Goal: Information Seeking & Learning: Learn about a topic

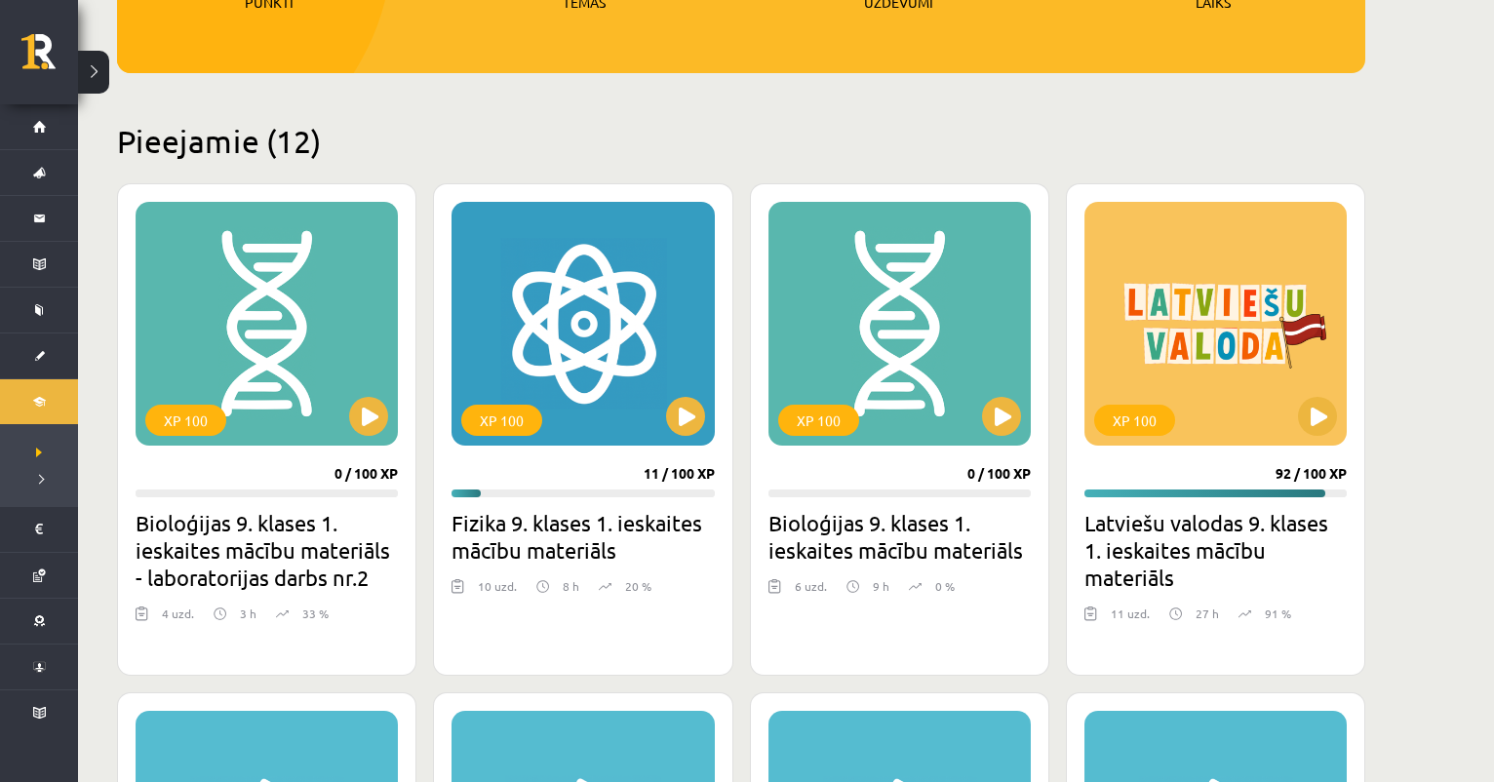
scroll to position [376, 0]
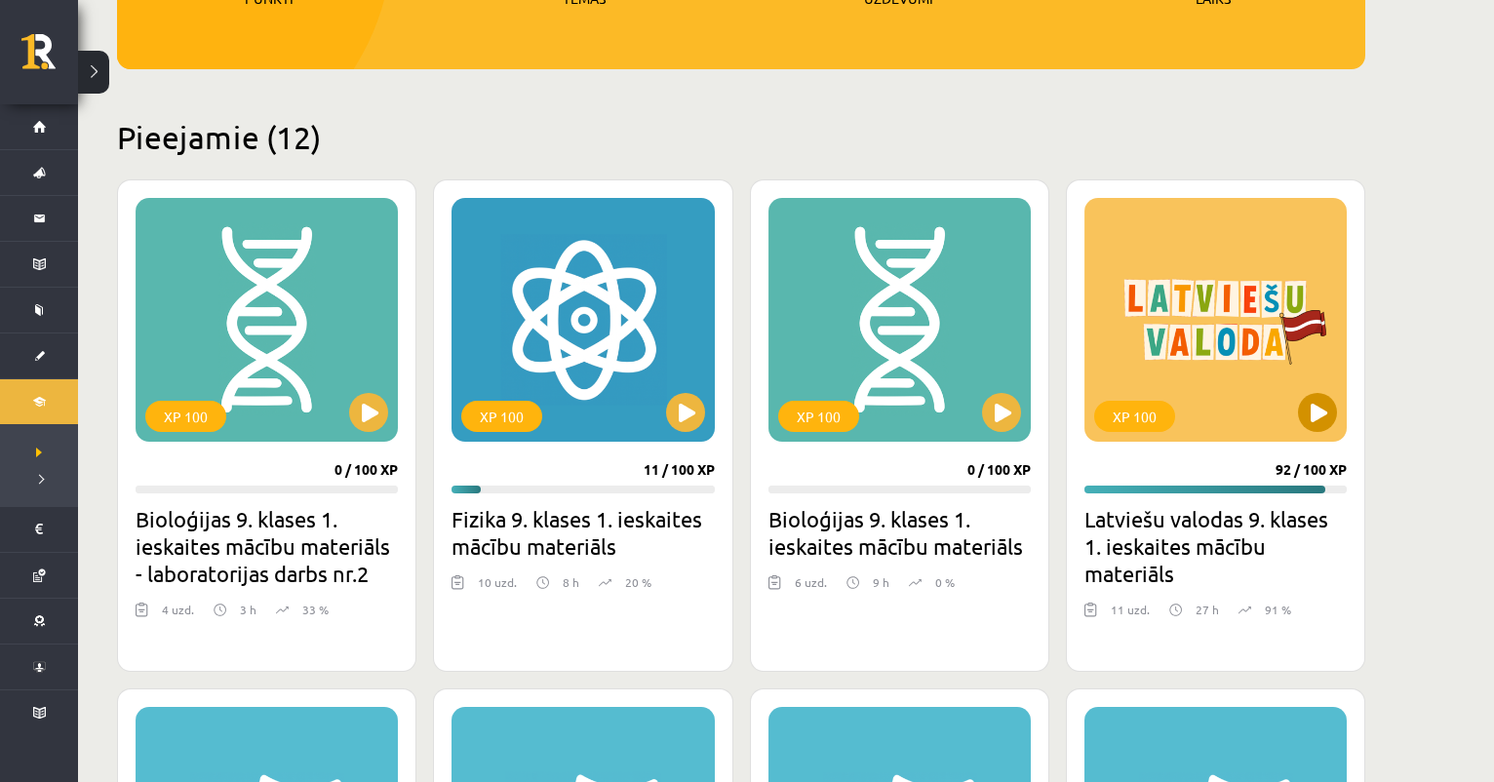
click at [1278, 415] on div "XP 100" at bounding box center [1215, 320] width 262 height 244
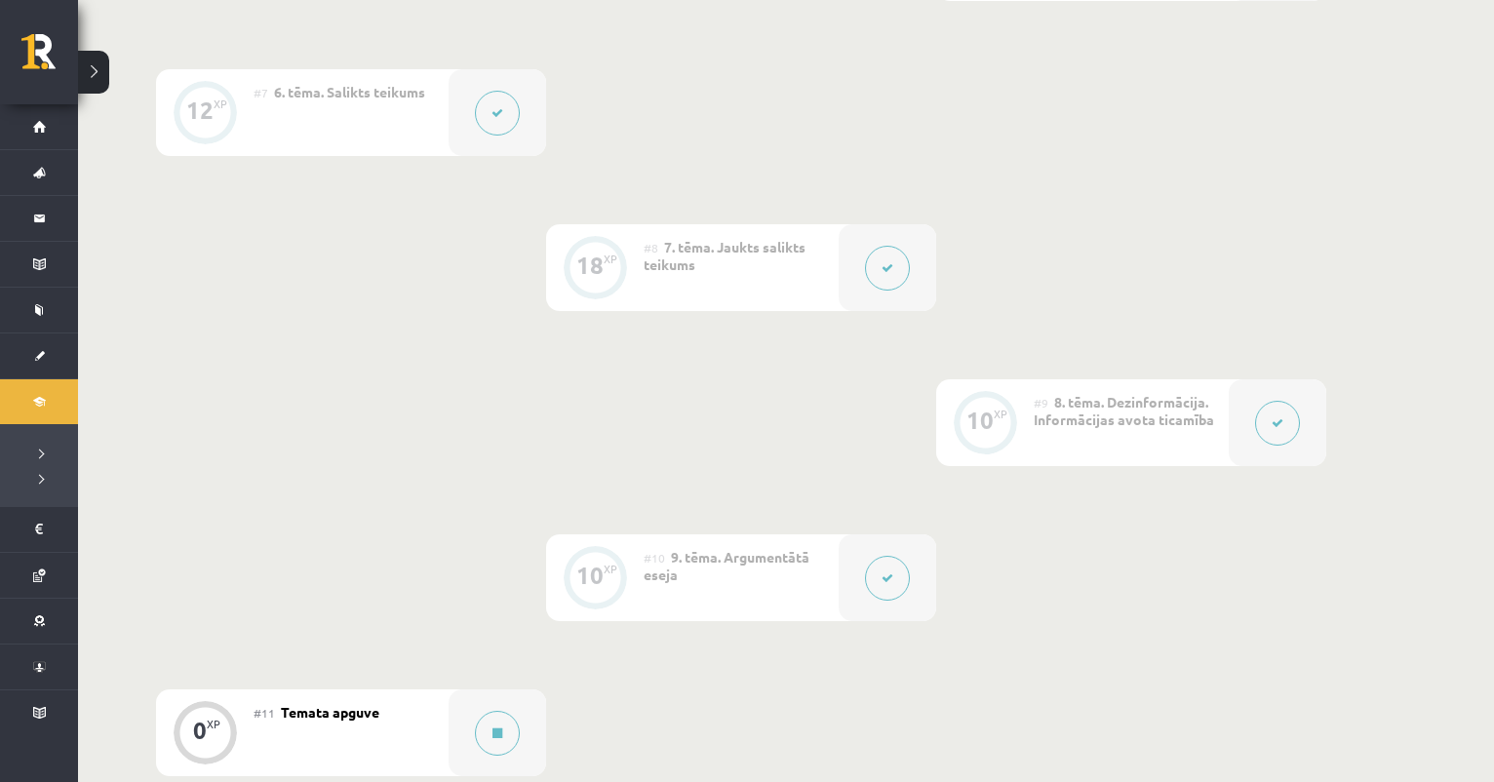
scroll to position [1531, 0]
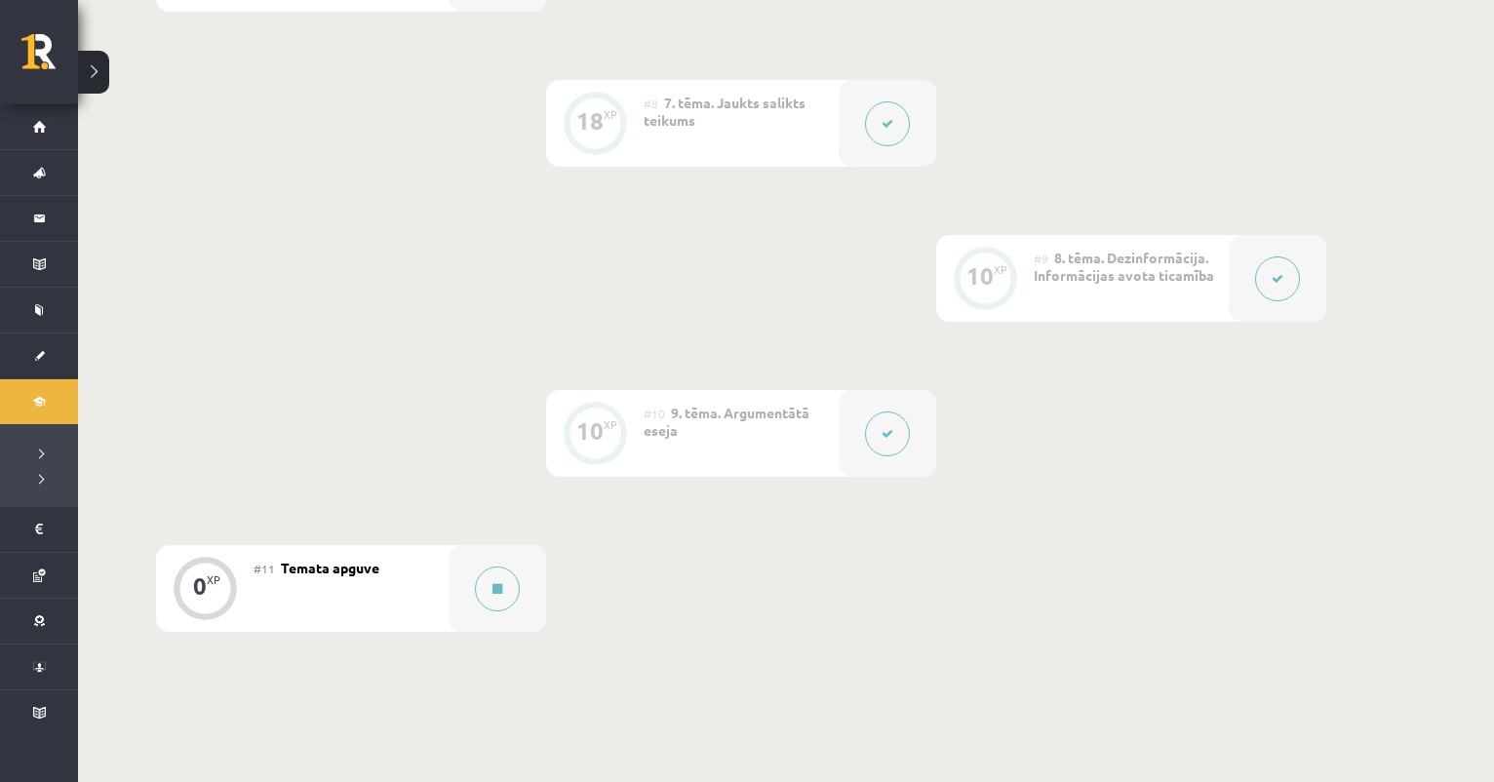
click at [900, 421] on button at bounding box center [887, 433] width 45 height 45
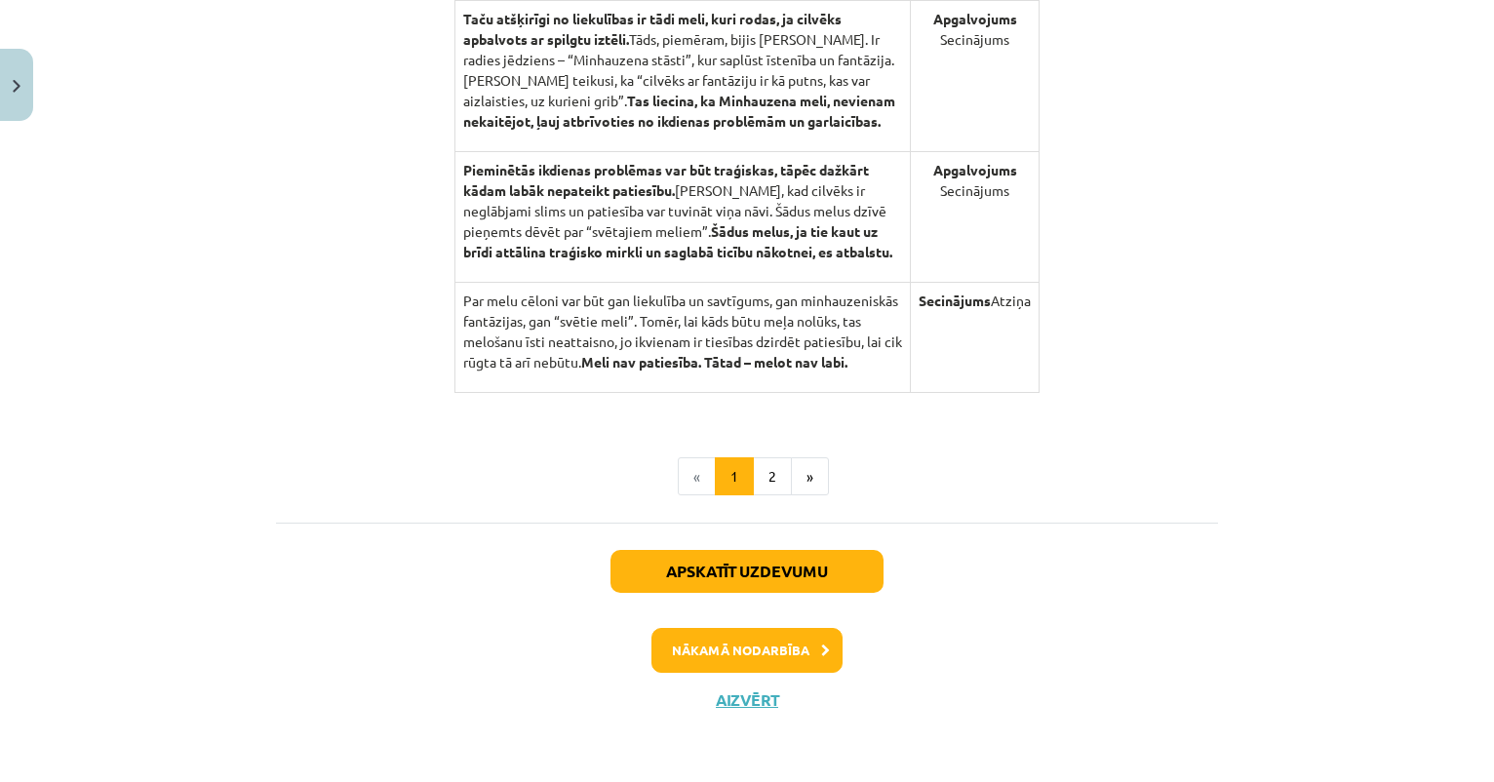
scroll to position [2058, 0]
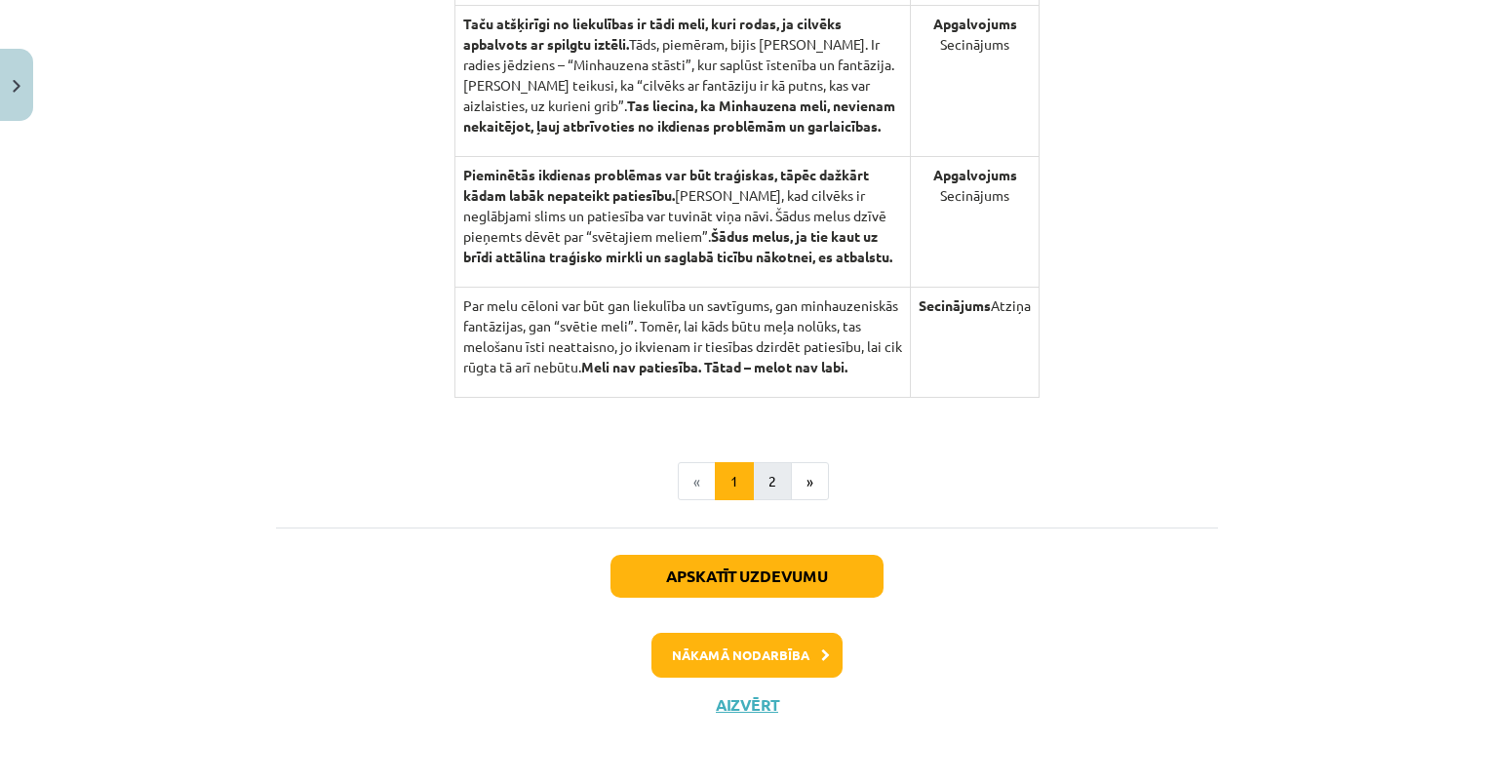
click at [771, 463] on button "2" at bounding box center [772, 481] width 39 height 39
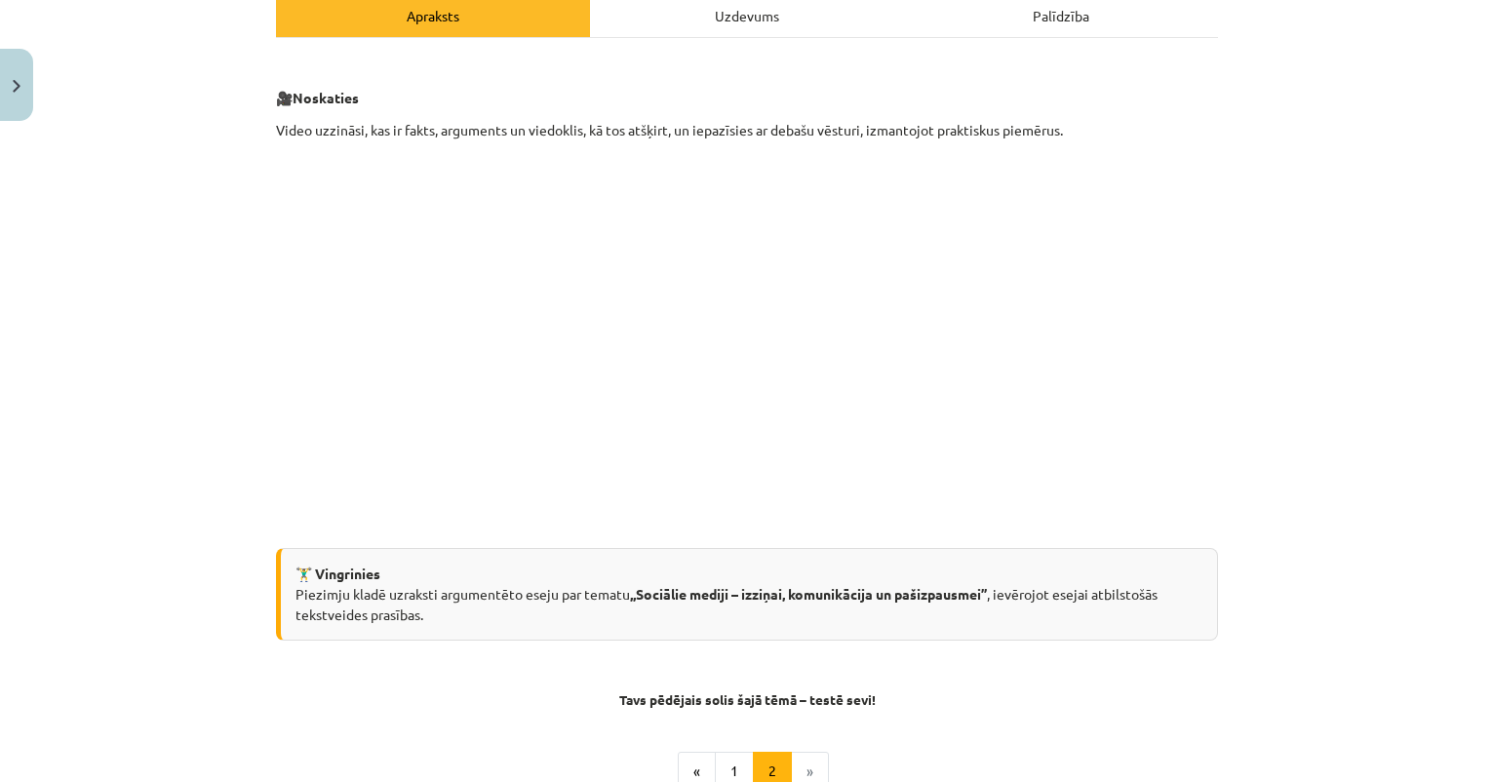
scroll to position [292, 0]
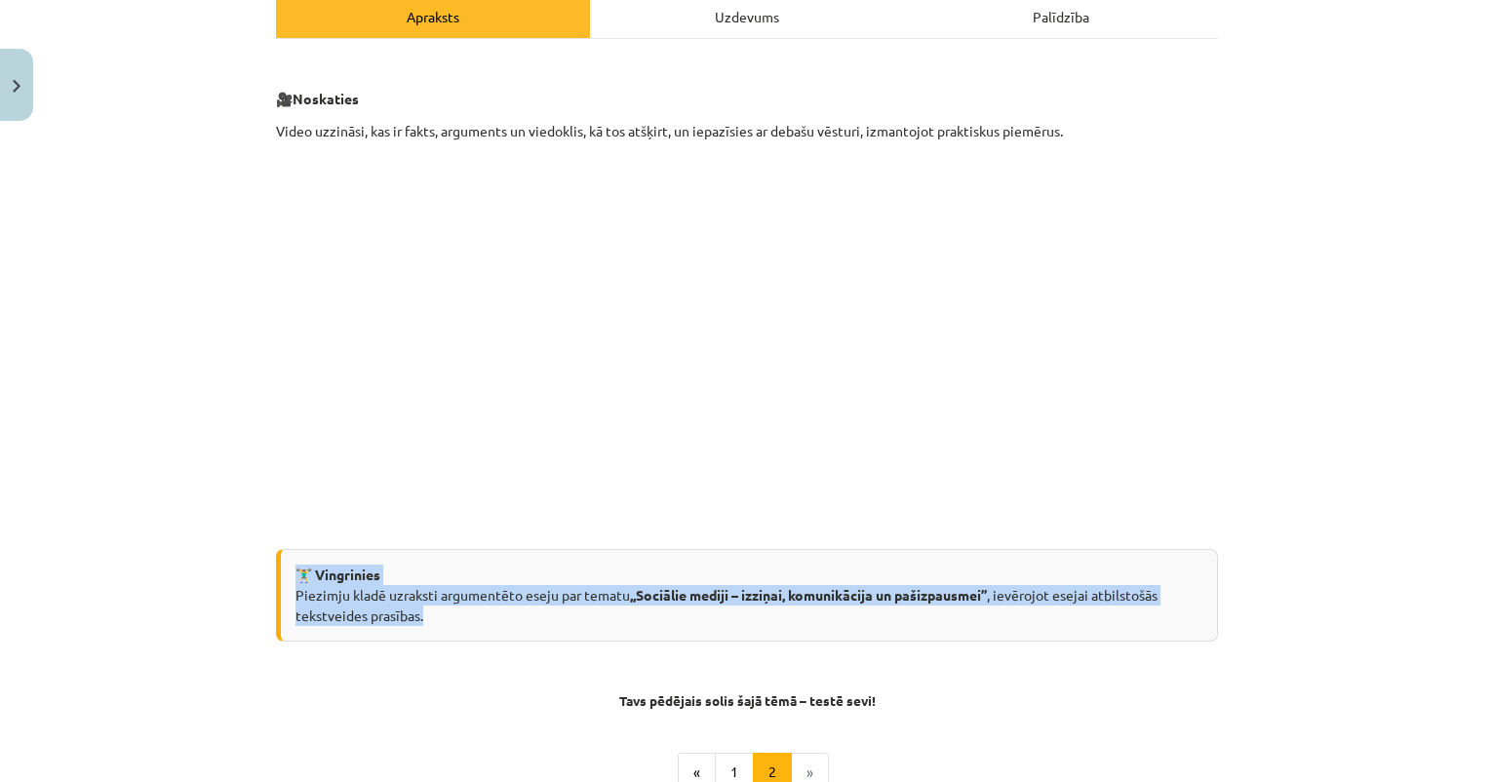
drag, startPoint x: 297, startPoint y: 579, endPoint x: 430, endPoint y: 618, distance: 138.2
click at [430, 618] on div "🏋️‍♂️ Vingrinies Piezimju kladē uzraksti argumentēto eseju par tematu ,,Sociāli…" at bounding box center [747, 595] width 942 height 93
copy div "🏋️‍♂️ Vingrinies Piezimju kladē uzraksti argumentēto eseju par tematu ,,Sociāli…"
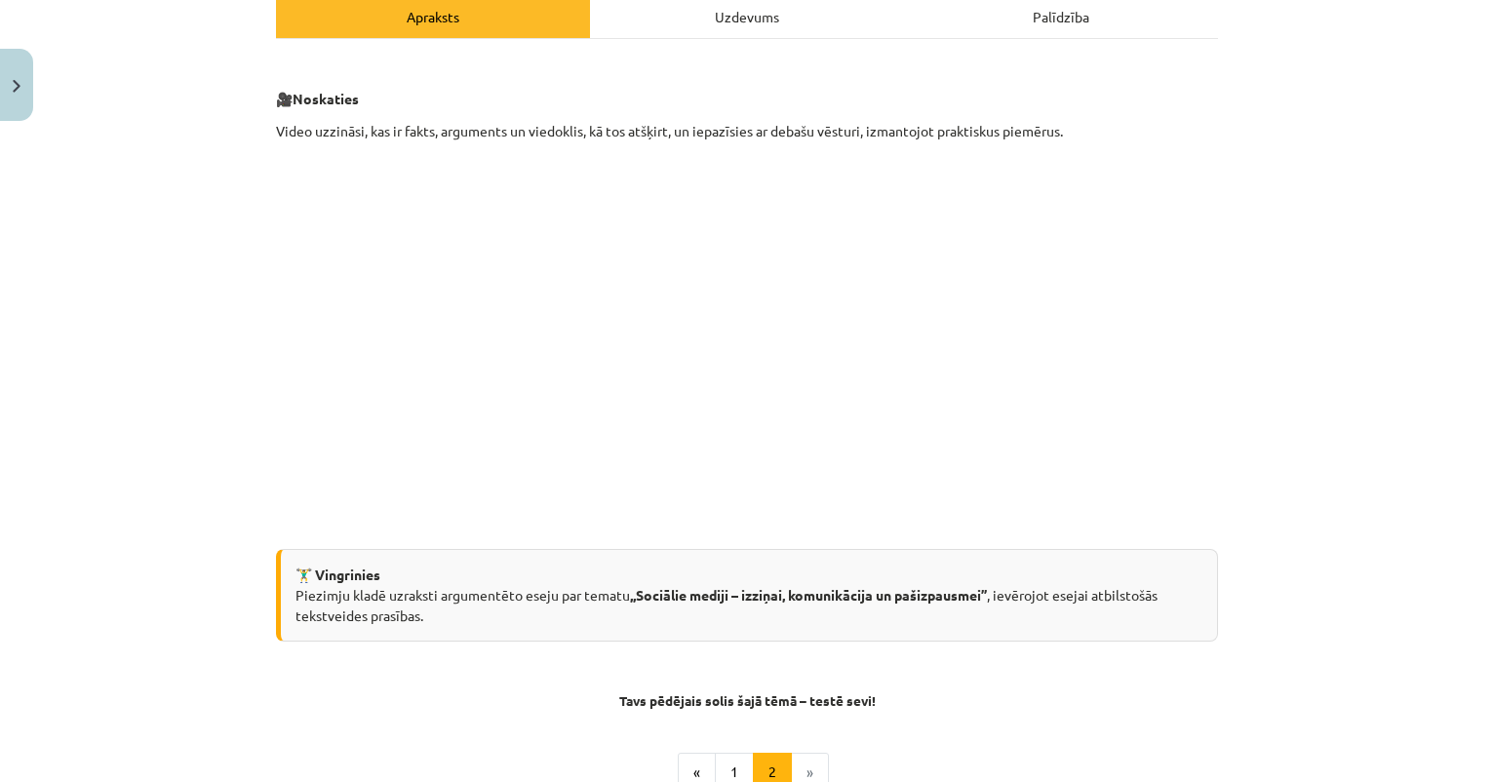
click at [1134, 371] on p at bounding box center [747, 341] width 942 height 376
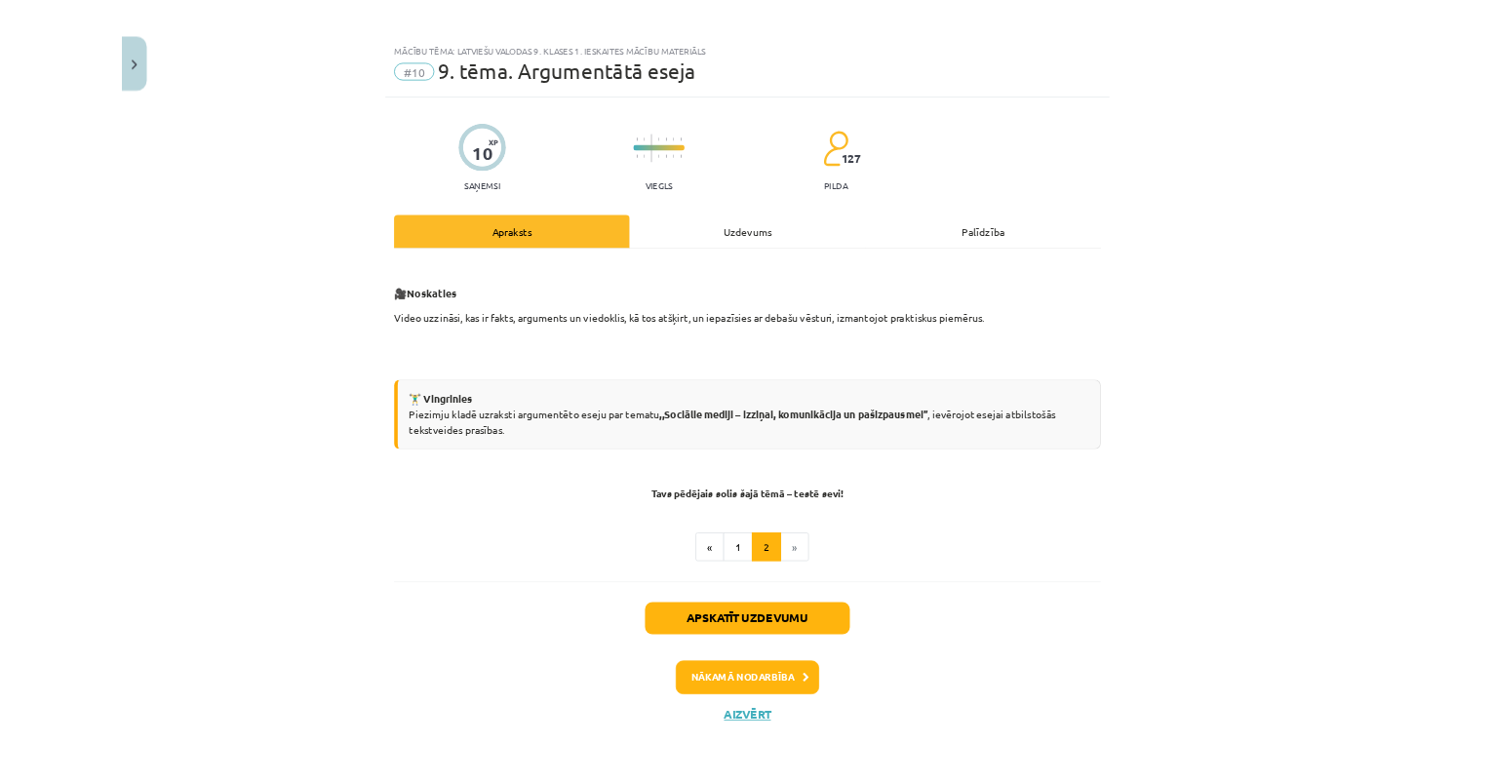
scroll to position [1531, 0]
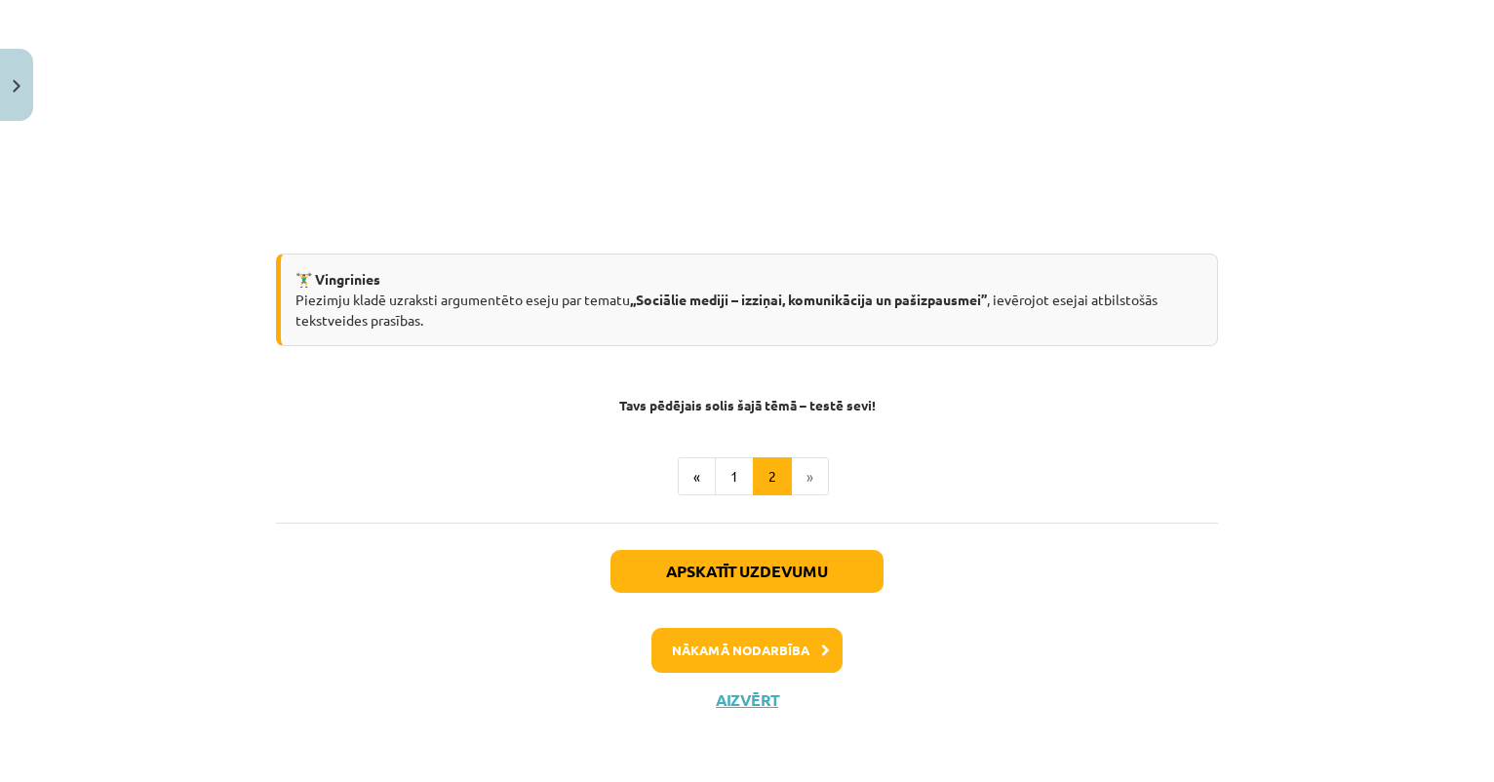
drag, startPoint x: 1062, startPoint y: 498, endPoint x: 788, endPoint y: 650, distance: 313.3
click at [788, 650] on button "Nākamā nodarbība" at bounding box center [746, 650] width 191 height 45
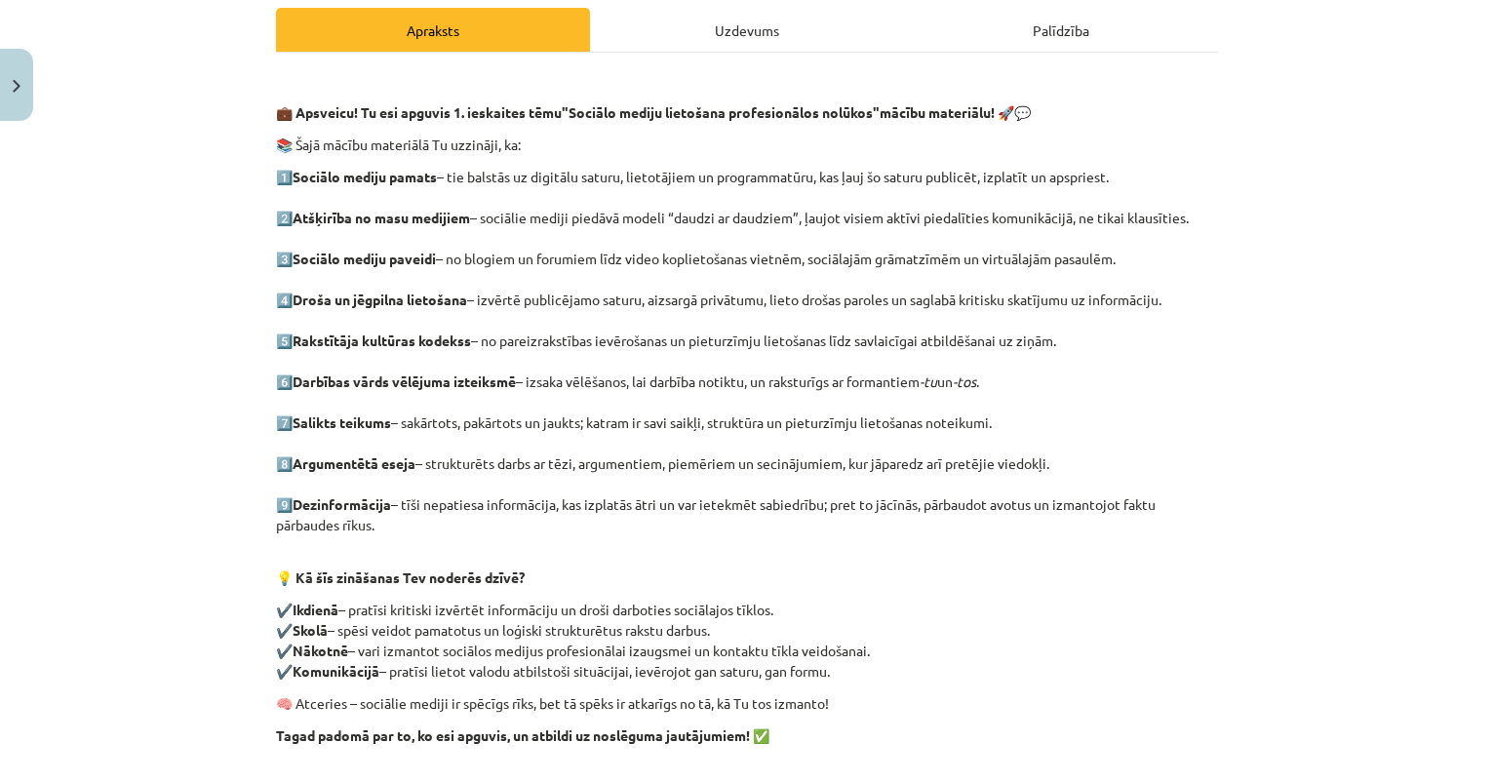
scroll to position [239, 0]
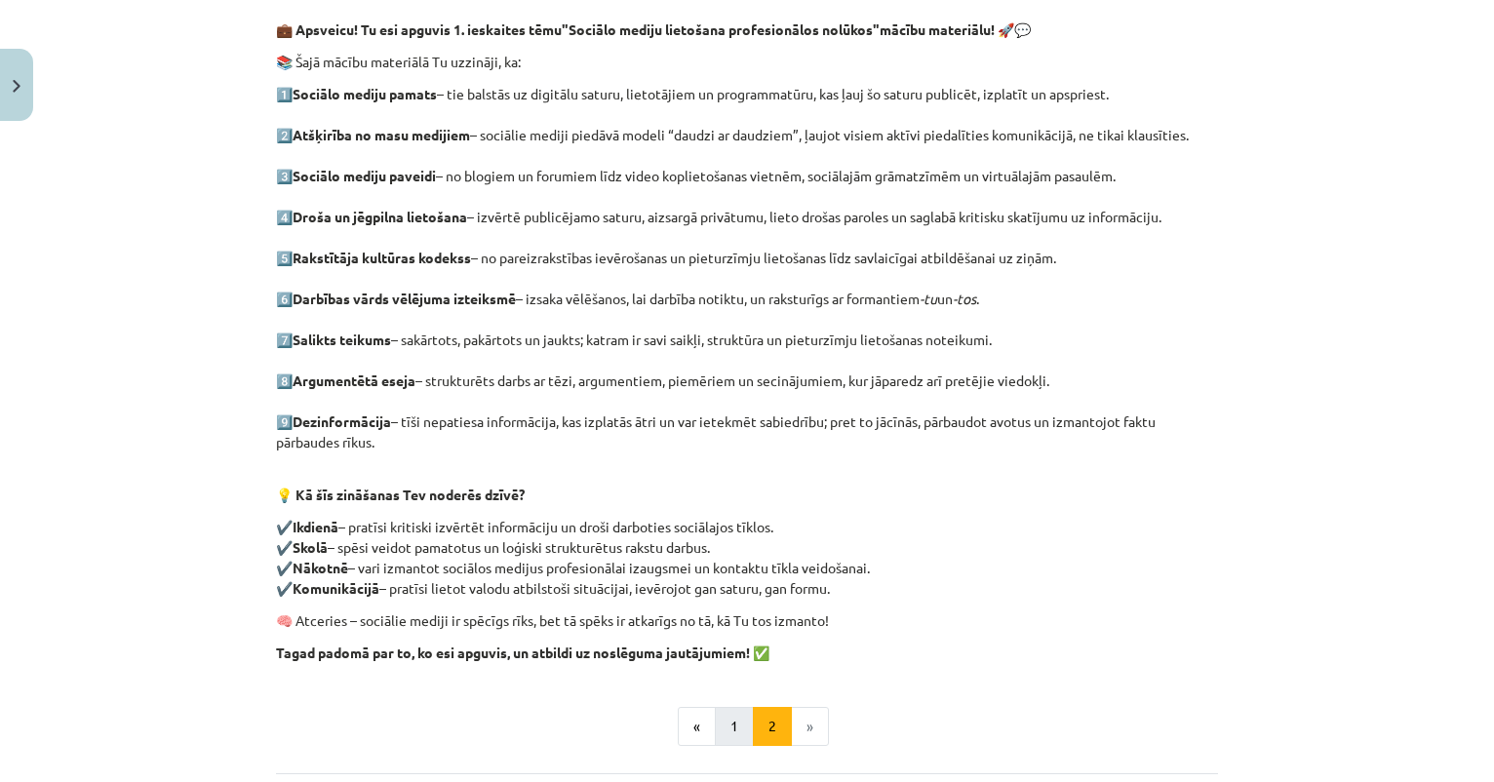
click at [722, 724] on button "1" at bounding box center [734, 726] width 39 height 39
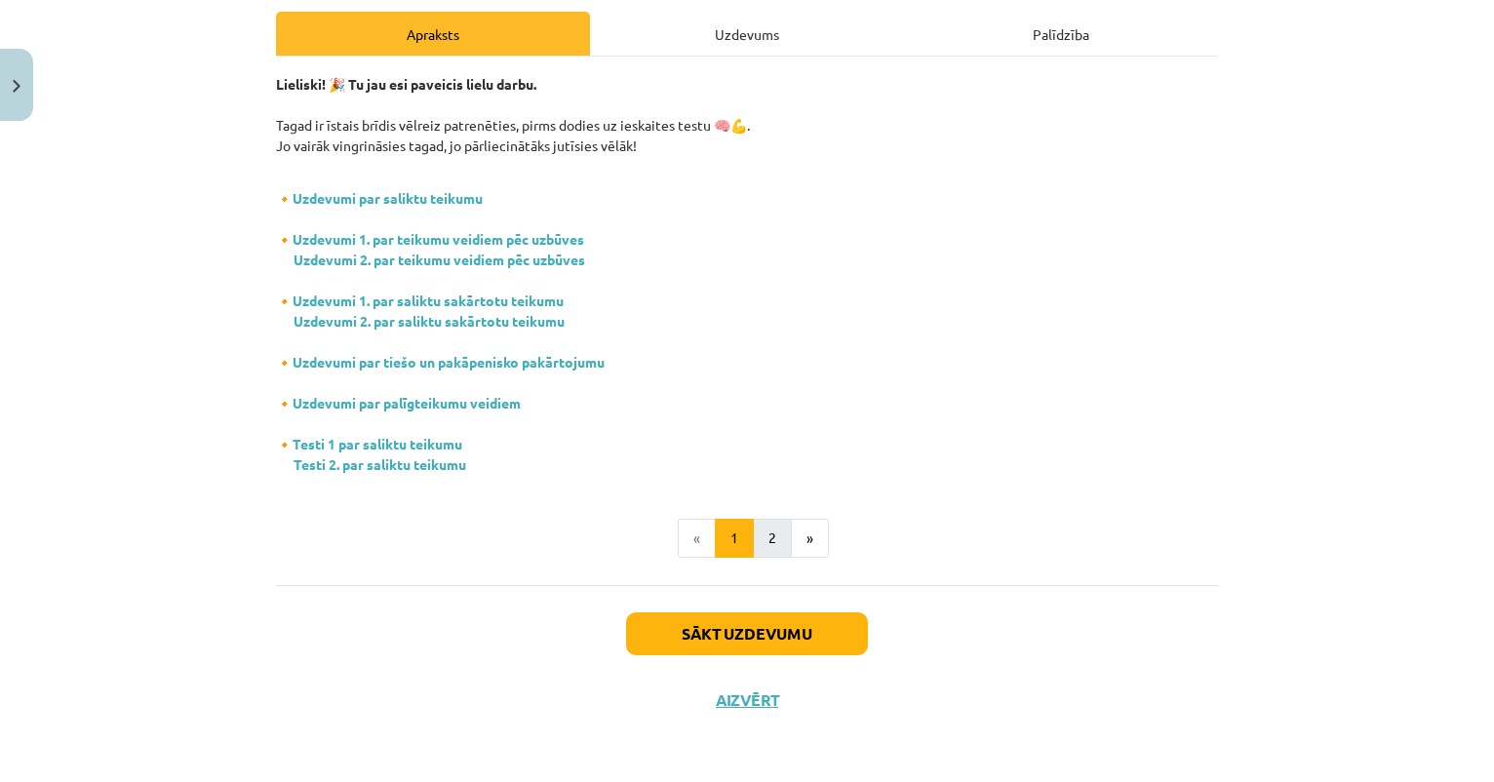
click at [777, 539] on button "2" at bounding box center [772, 538] width 39 height 39
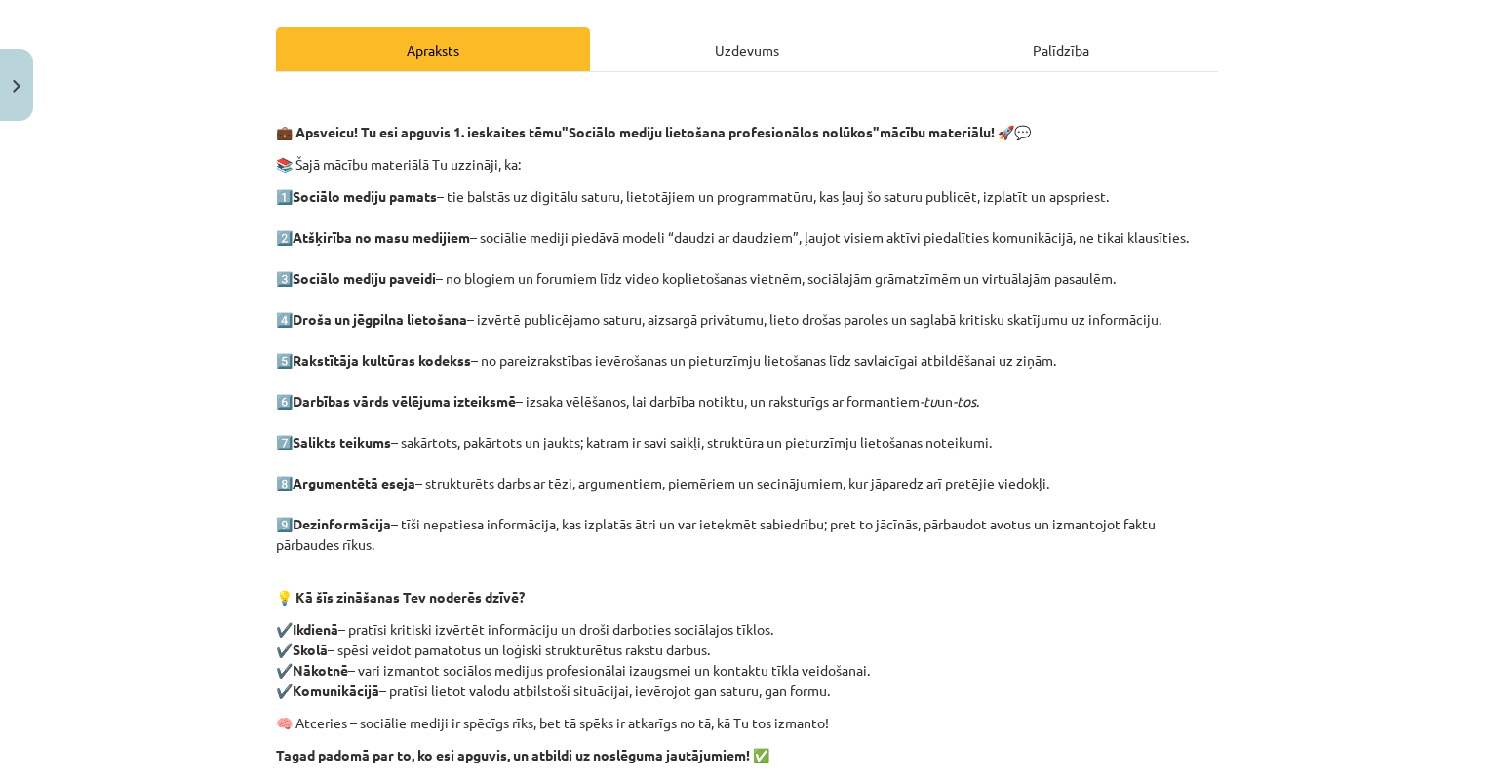
scroll to position [264, 0]
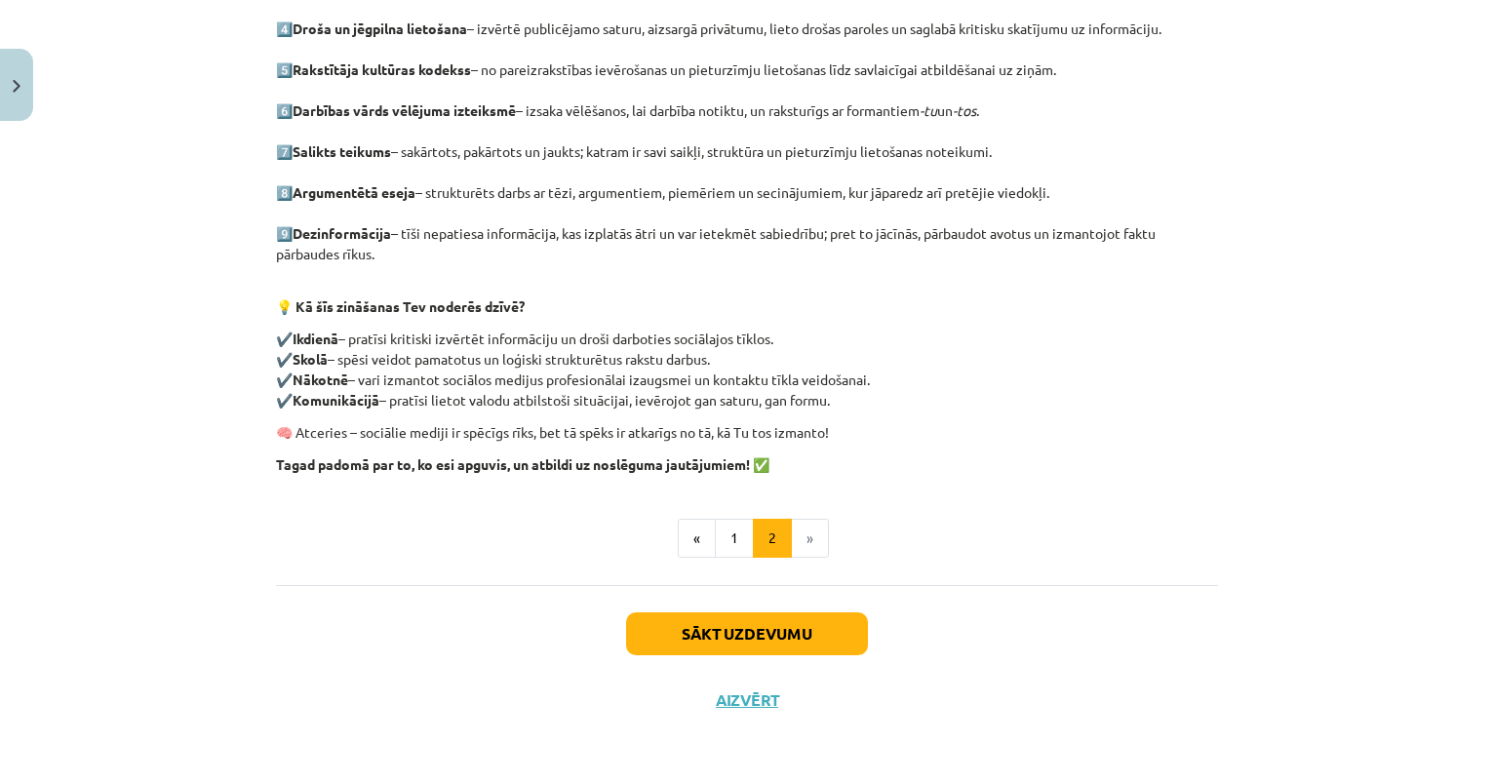
click at [672, 627] on button "Sākt uzdevumu" at bounding box center [747, 633] width 242 height 43
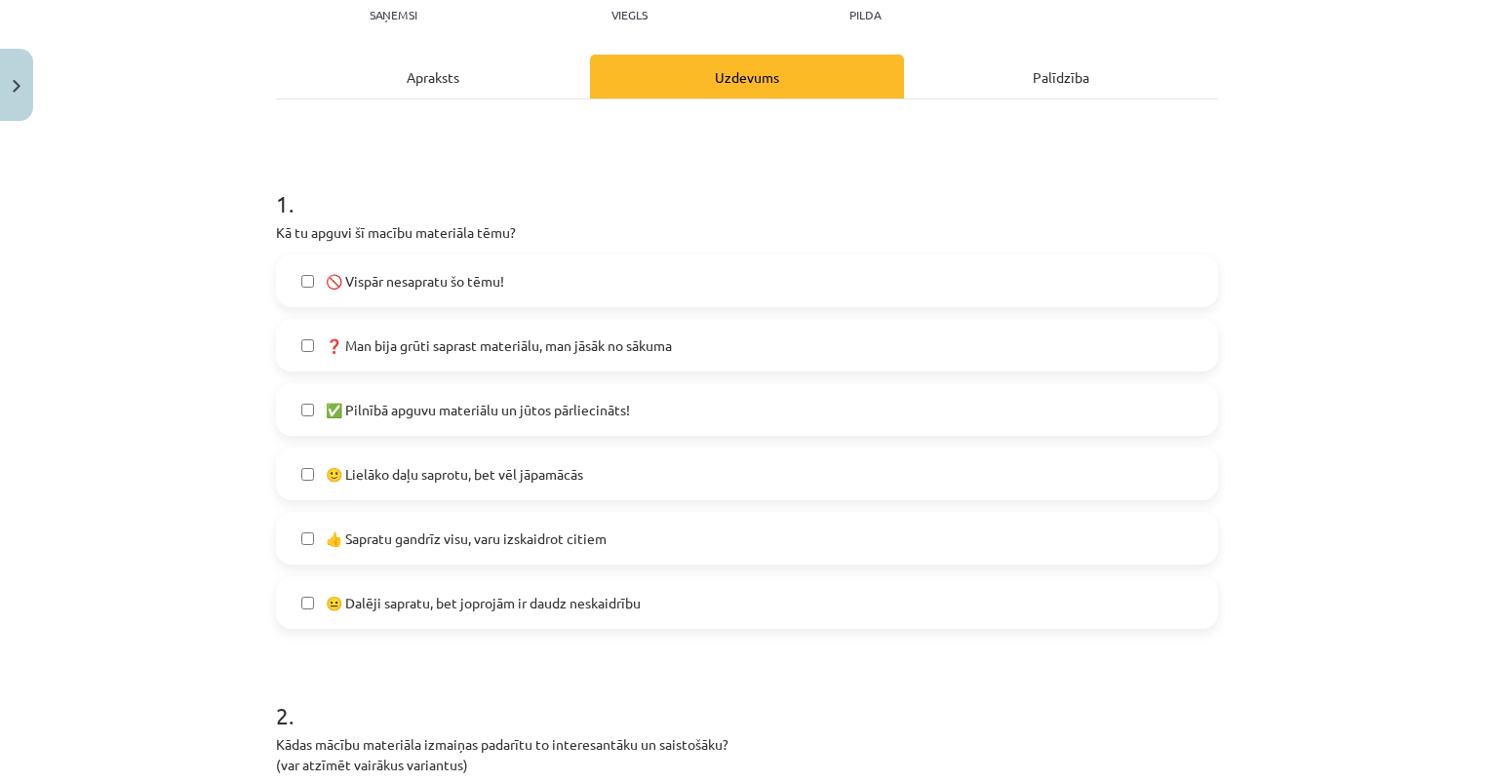
scroll to position [249, 0]
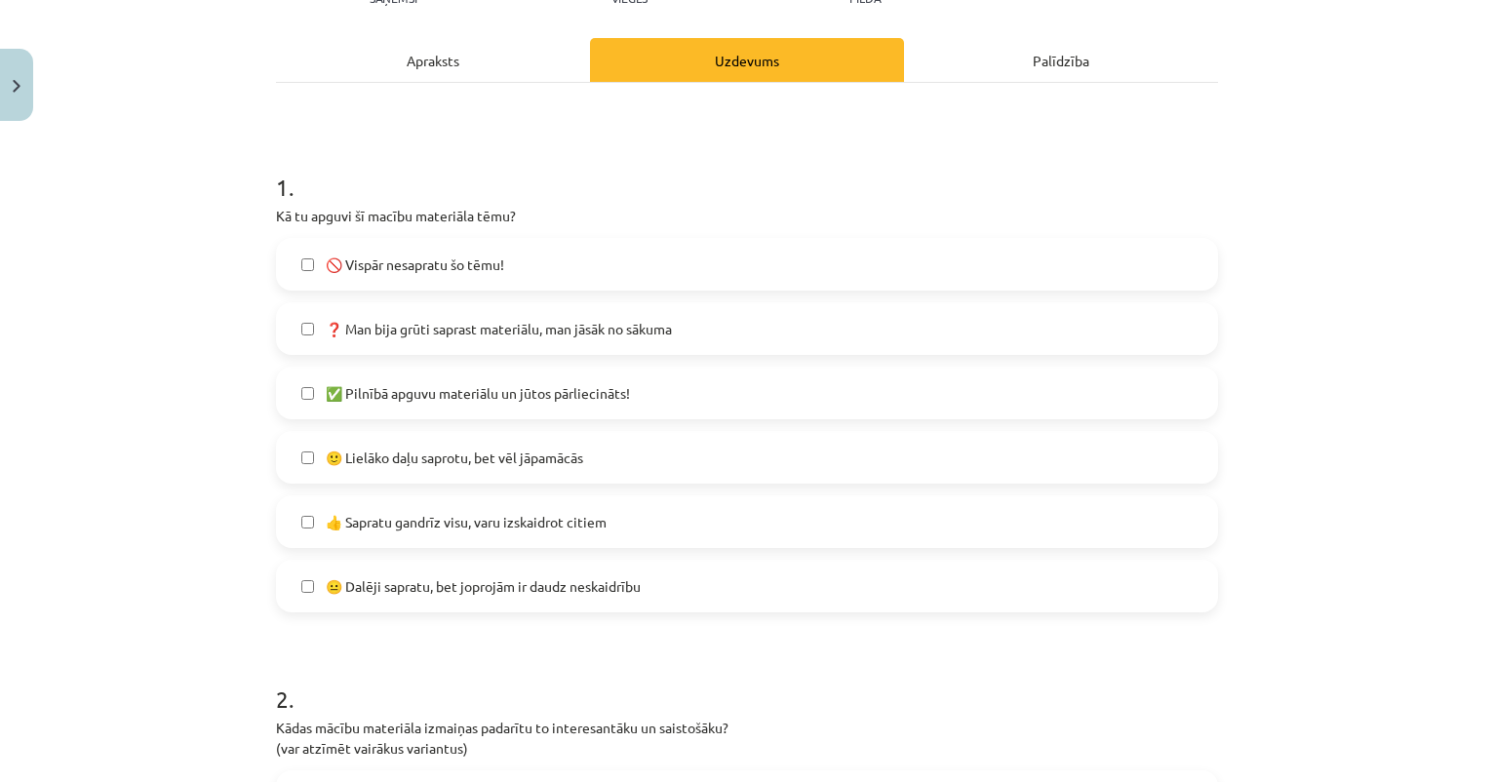
click at [461, 451] on span "🙂 Lielāko daļu saprotu, bet vēl jāpamācās" at bounding box center [454, 458] width 257 height 20
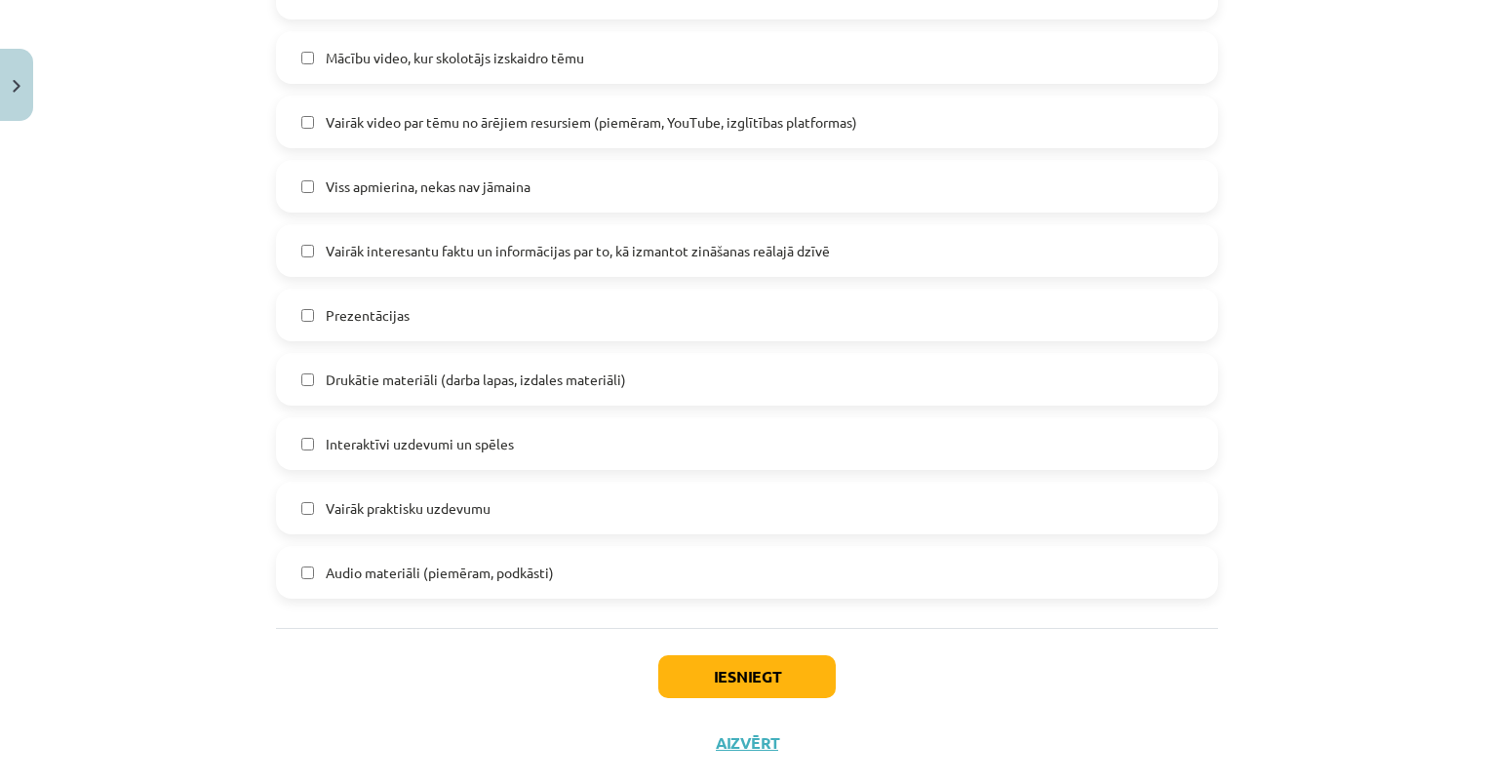
scroll to position [1114, 0]
click at [343, 447] on span "Interaktīvi uzdevumi un spēles" at bounding box center [420, 446] width 188 height 20
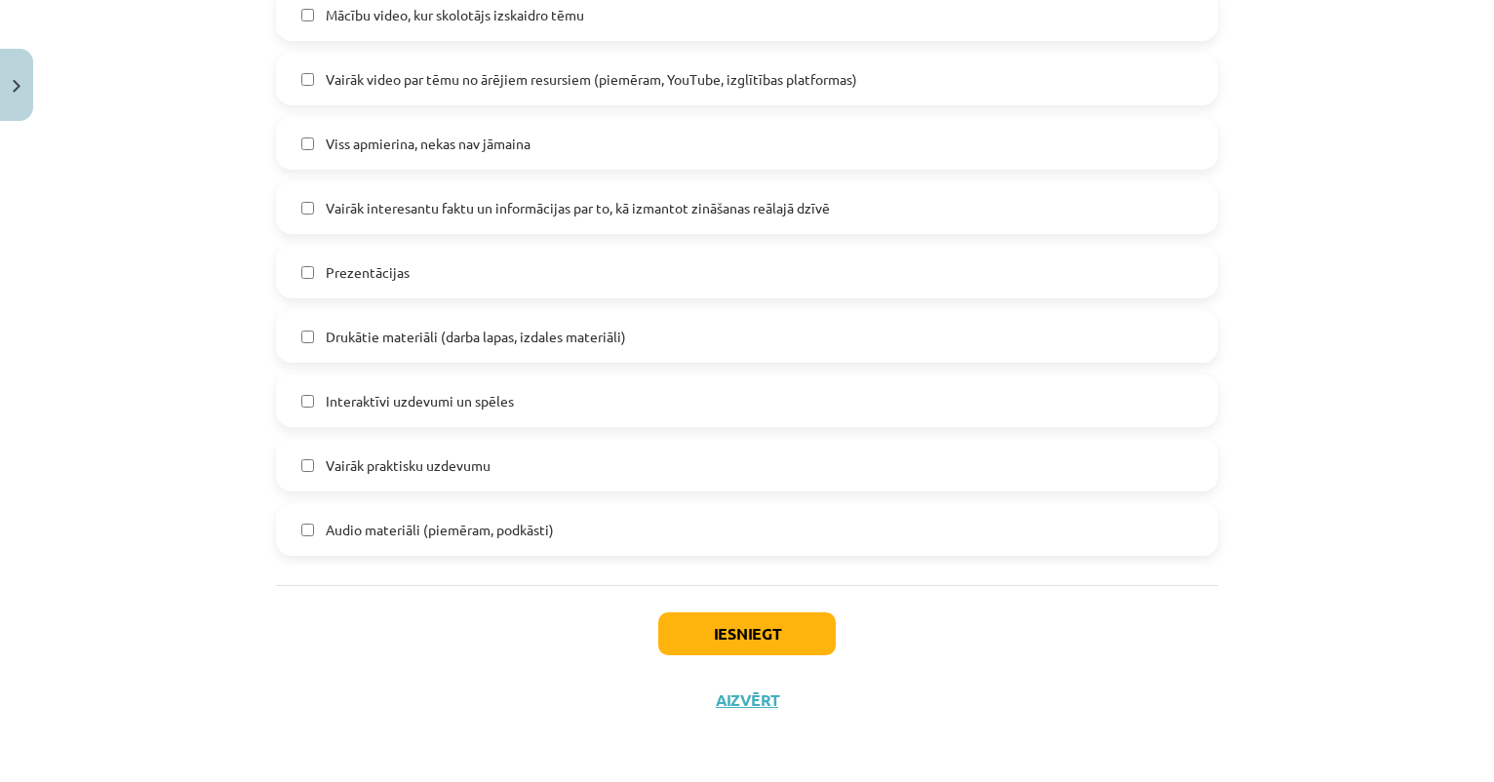
scroll to position [1162, 0]
click at [700, 638] on button "Iesniegt" at bounding box center [746, 633] width 177 height 43
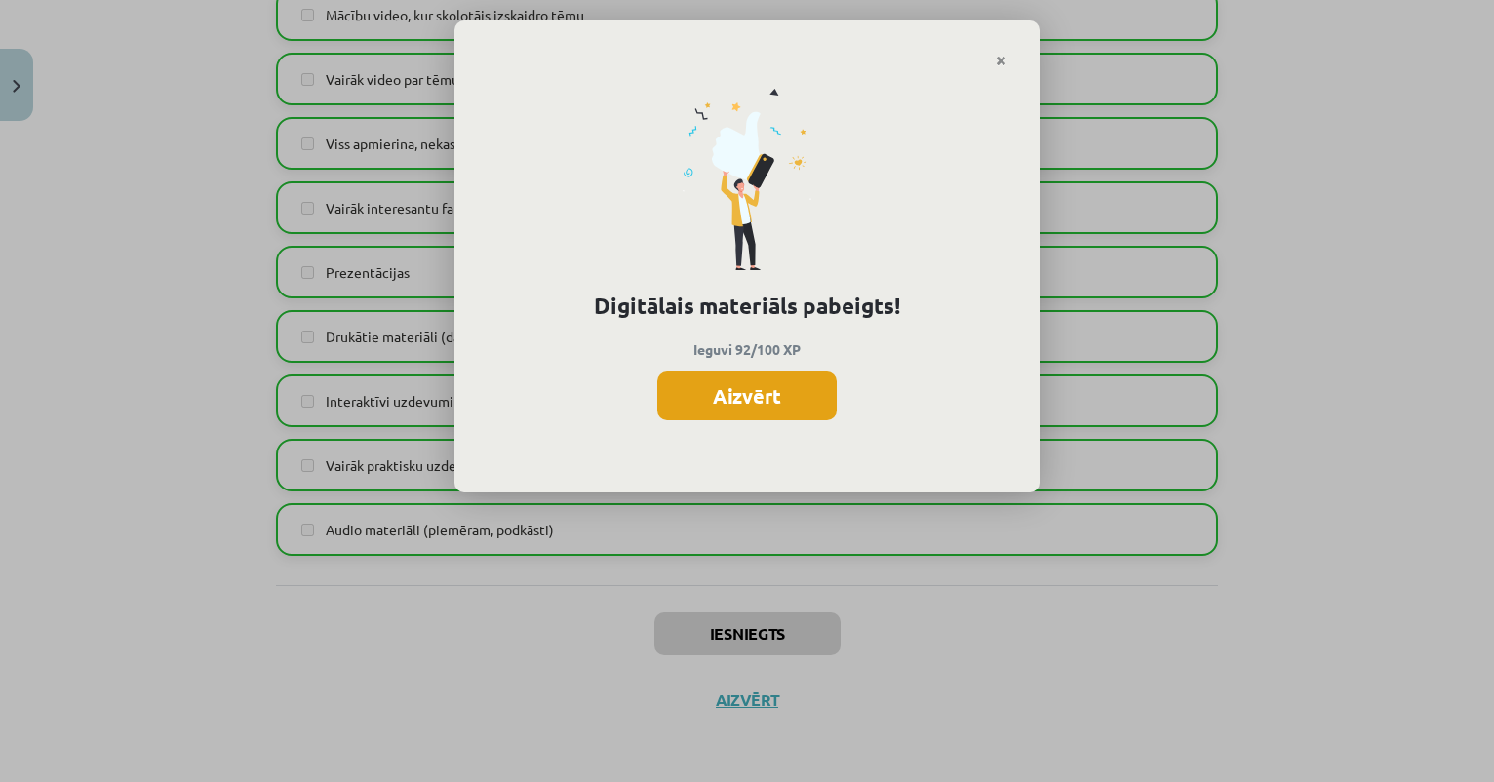
click at [726, 388] on button "Aizvērt" at bounding box center [746, 395] width 179 height 49
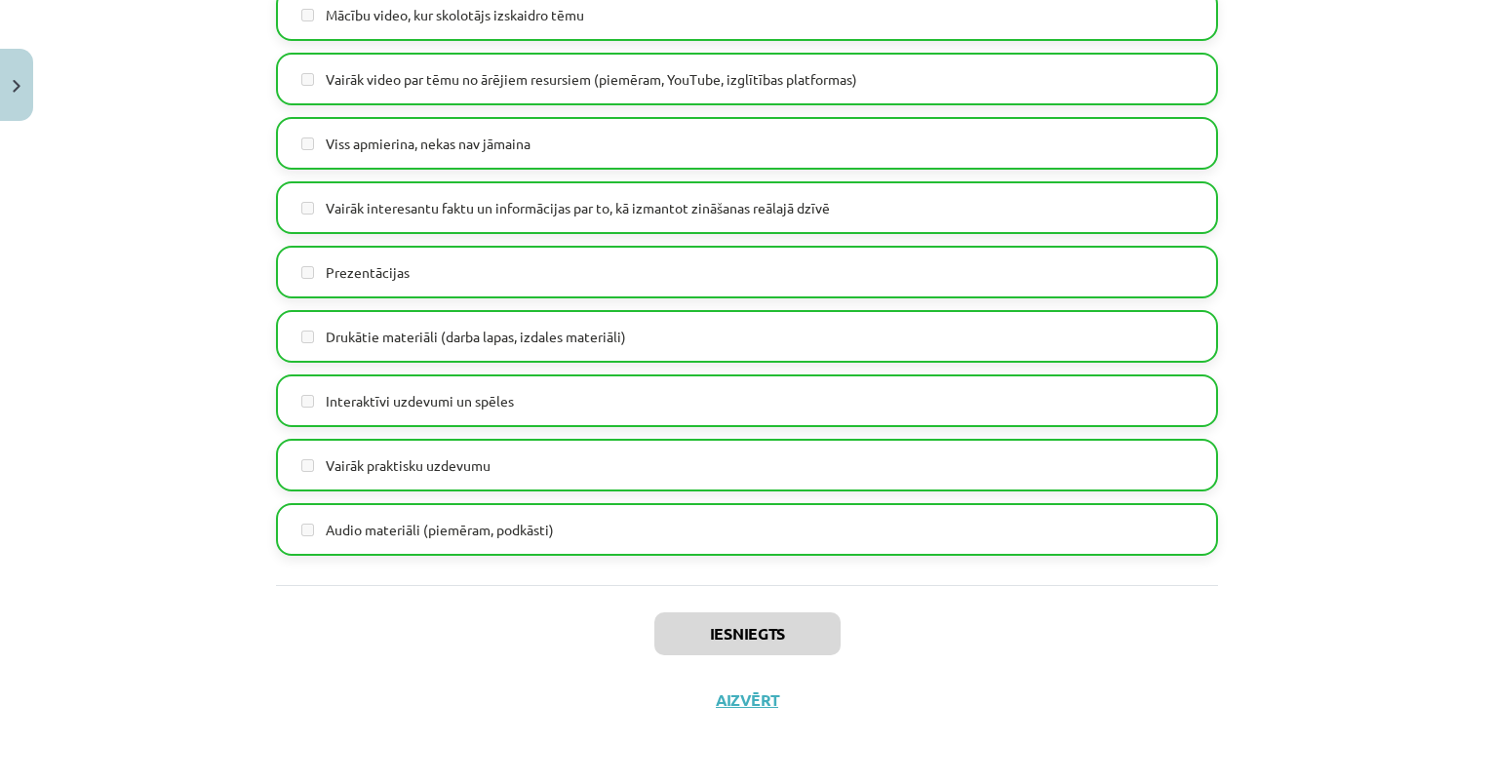
click at [15, 64] on button "Close" at bounding box center [16, 85] width 33 height 72
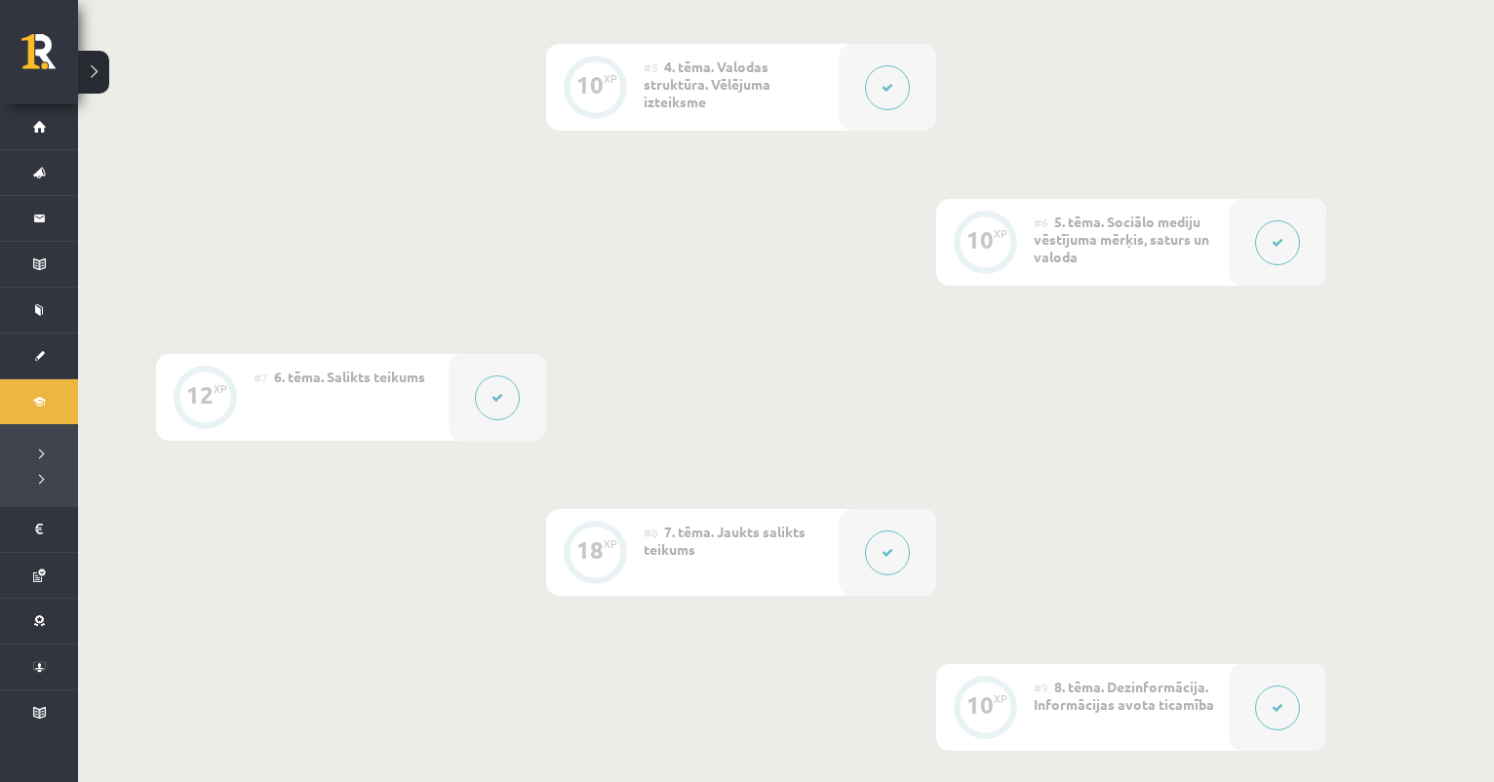
scroll to position [627, 0]
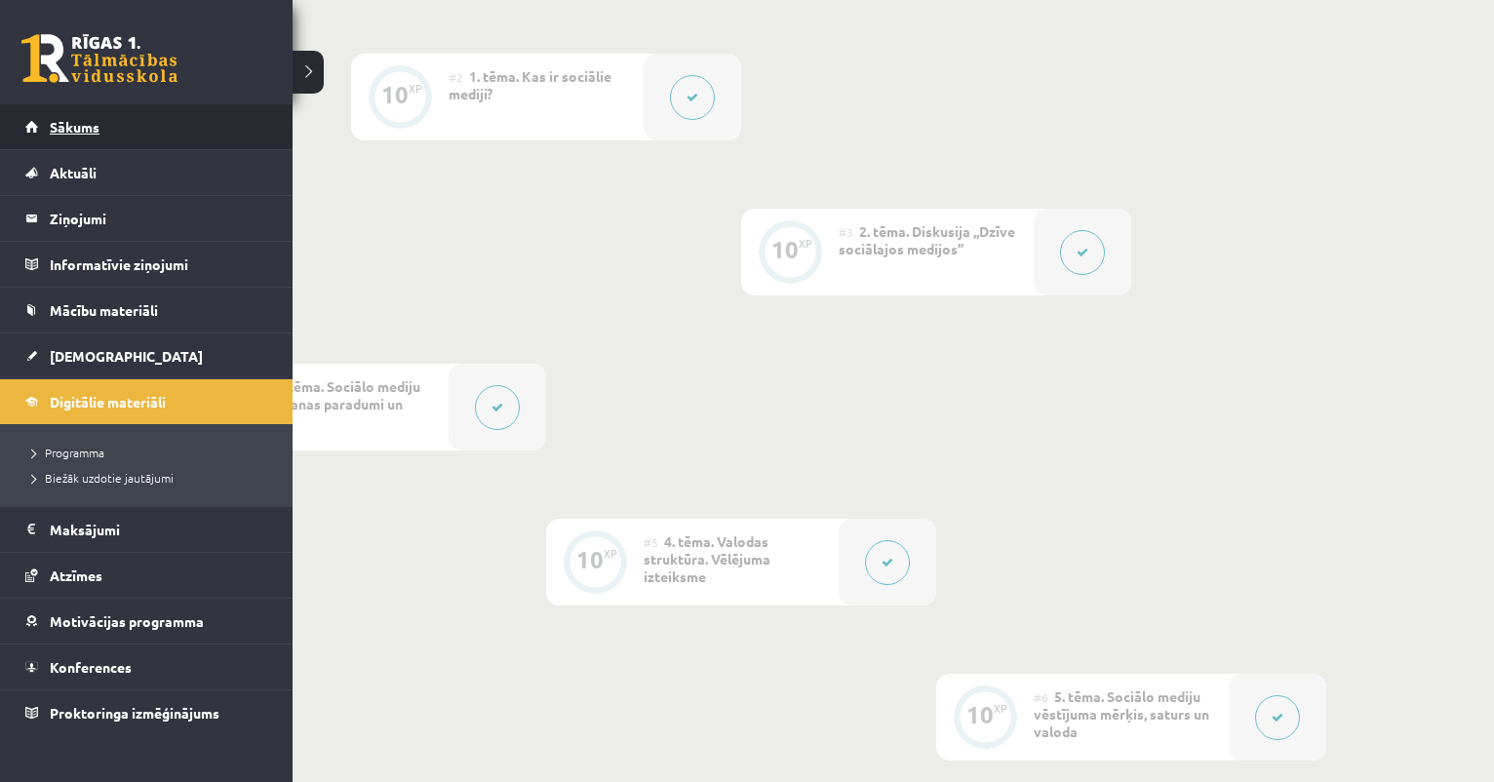
click at [58, 130] on span "Sākums" at bounding box center [75, 127] width 50 height 18
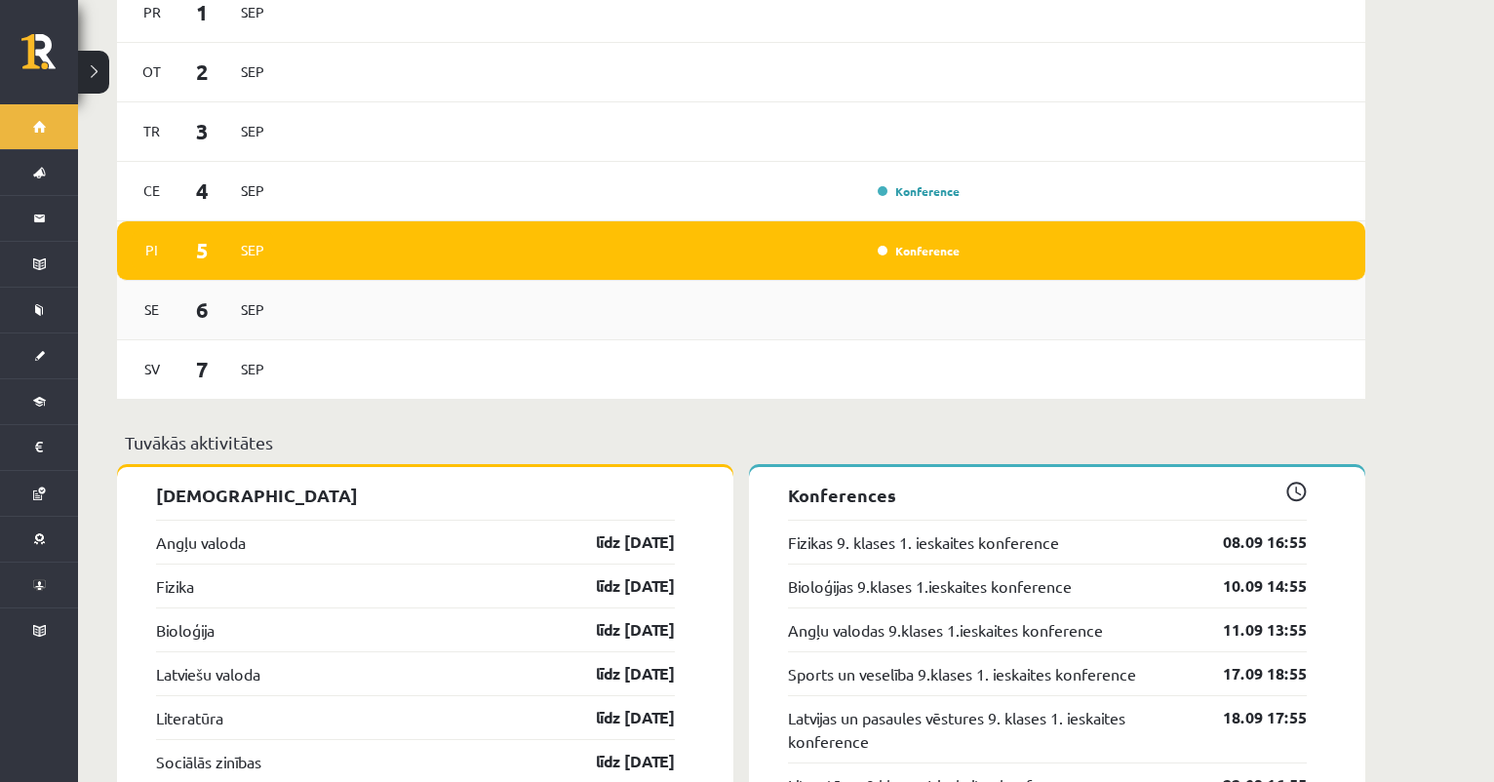
scroll to position [1548, 0]
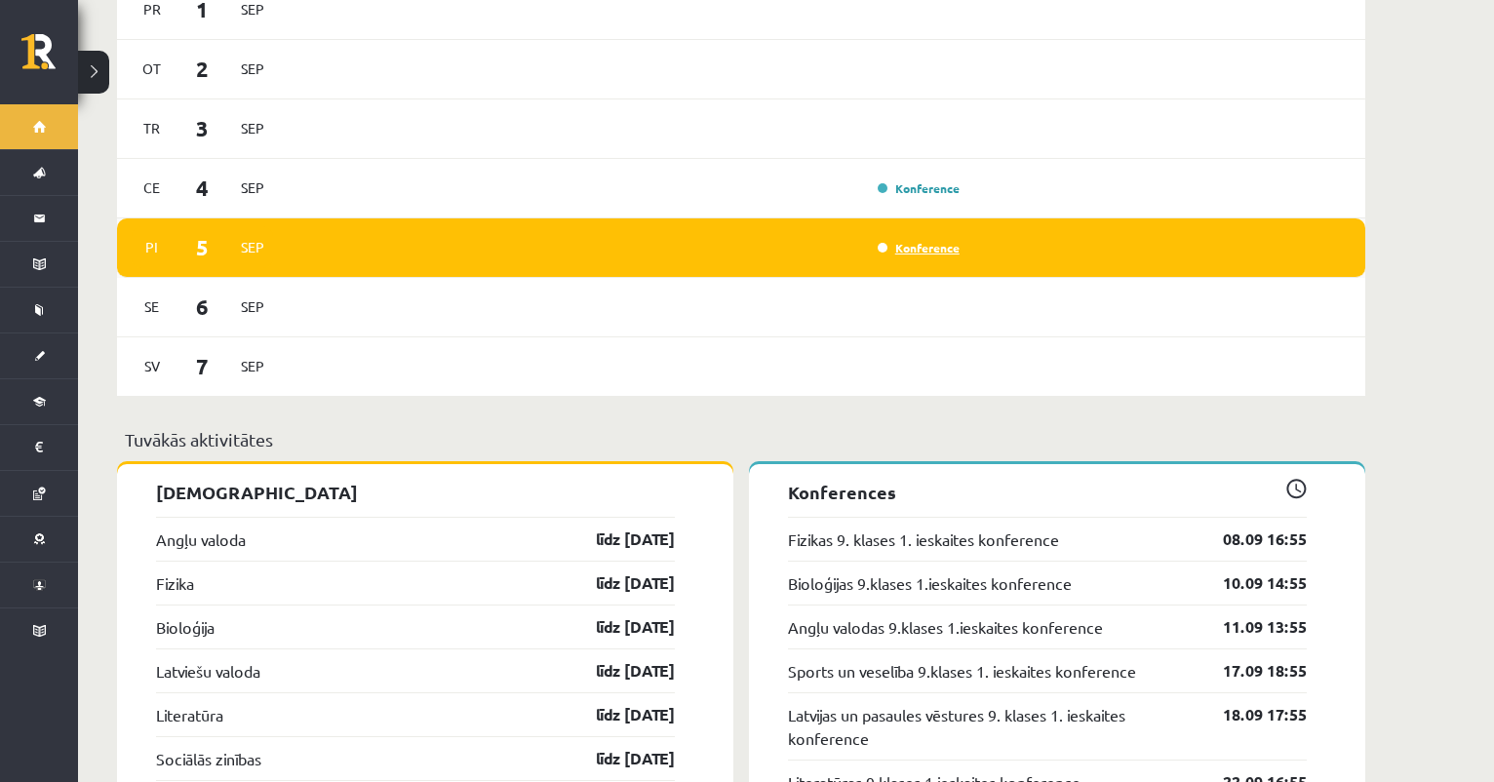
click at [912, 240] on link "Konference" at bounding box center [918, 248] width 82 height 16
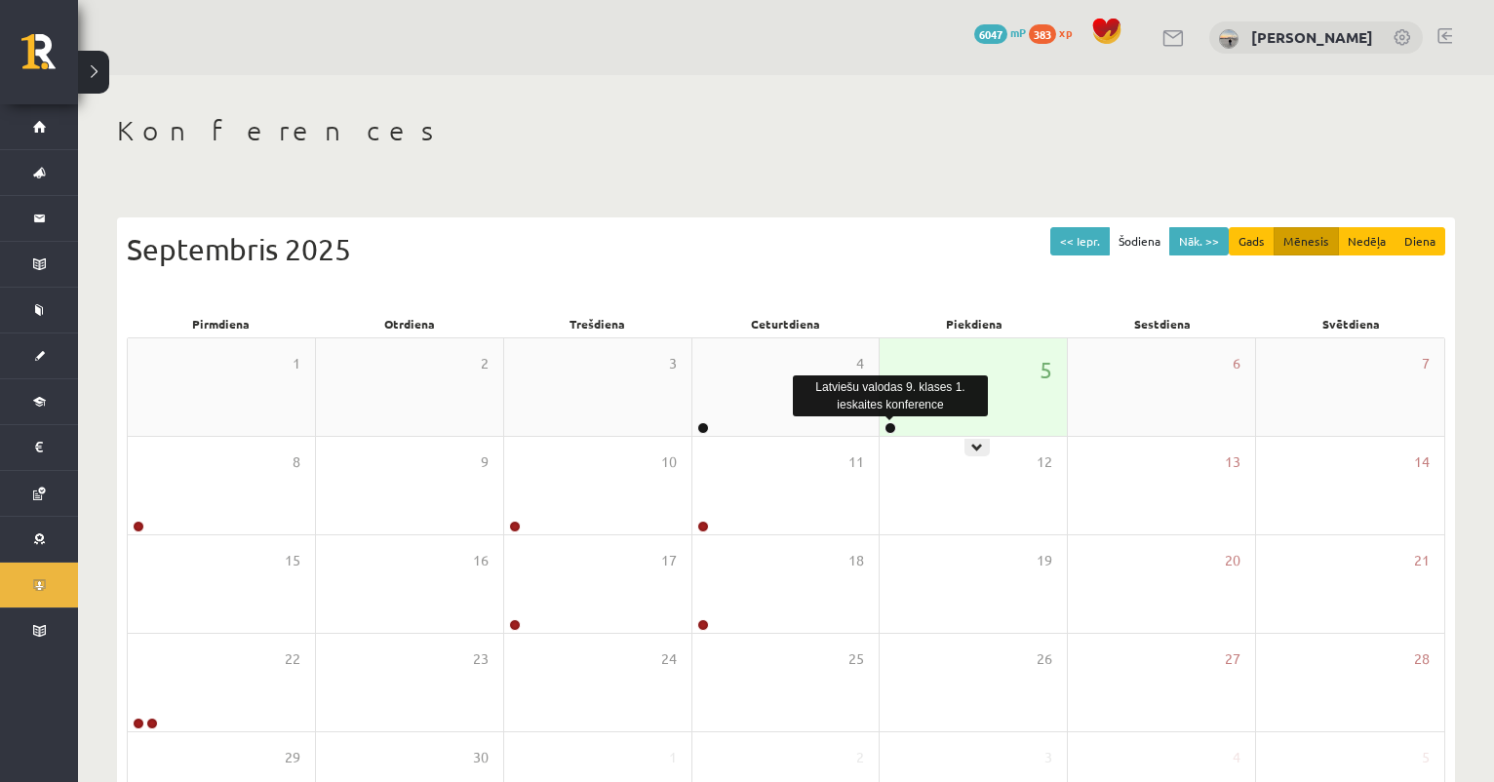
click at [889, 425] on link at bounding box center [890, 428] width 12 height 12
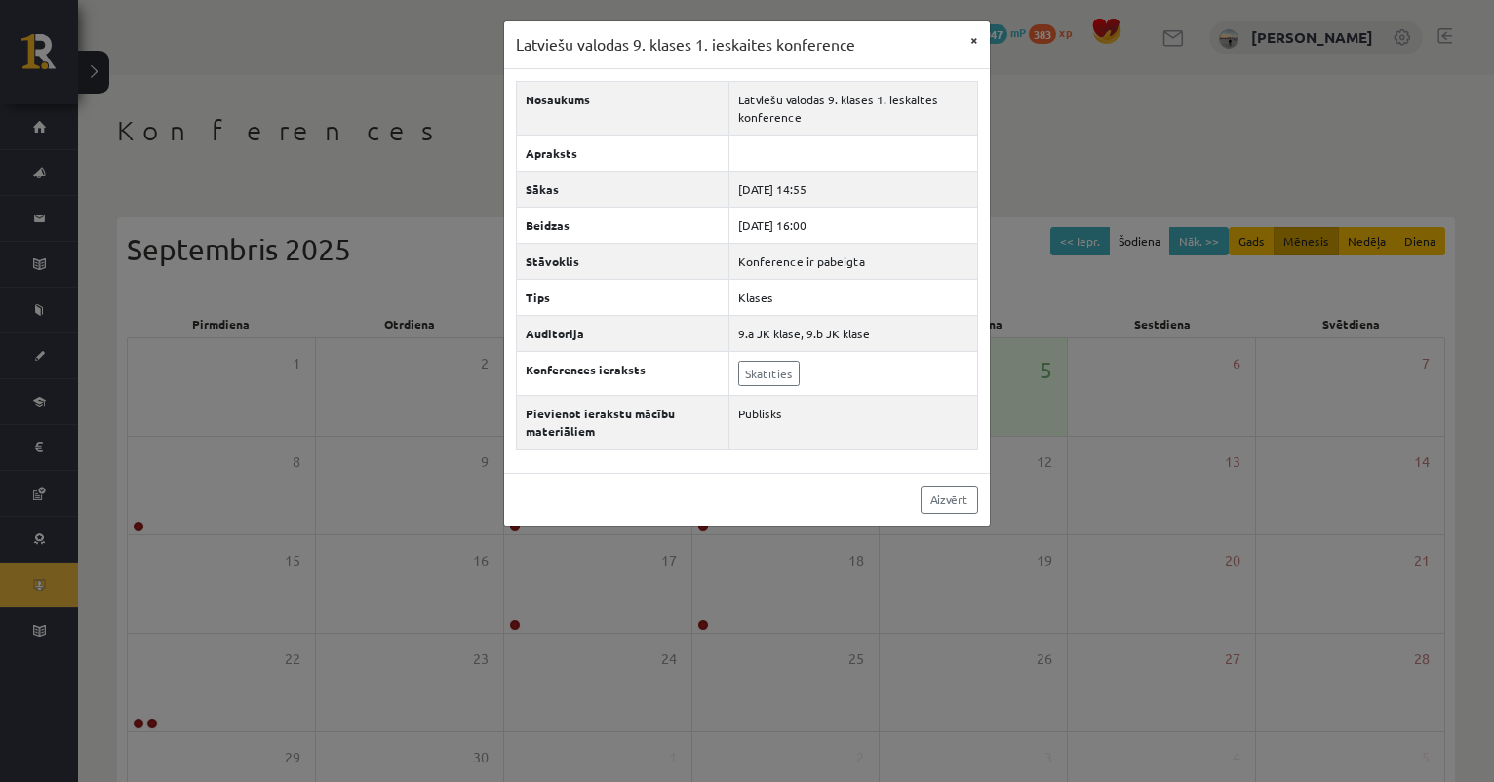
click at [971, 38] on button "×" at bounding box center [973, 39] width 31 height 37
